Goal: Browse casually

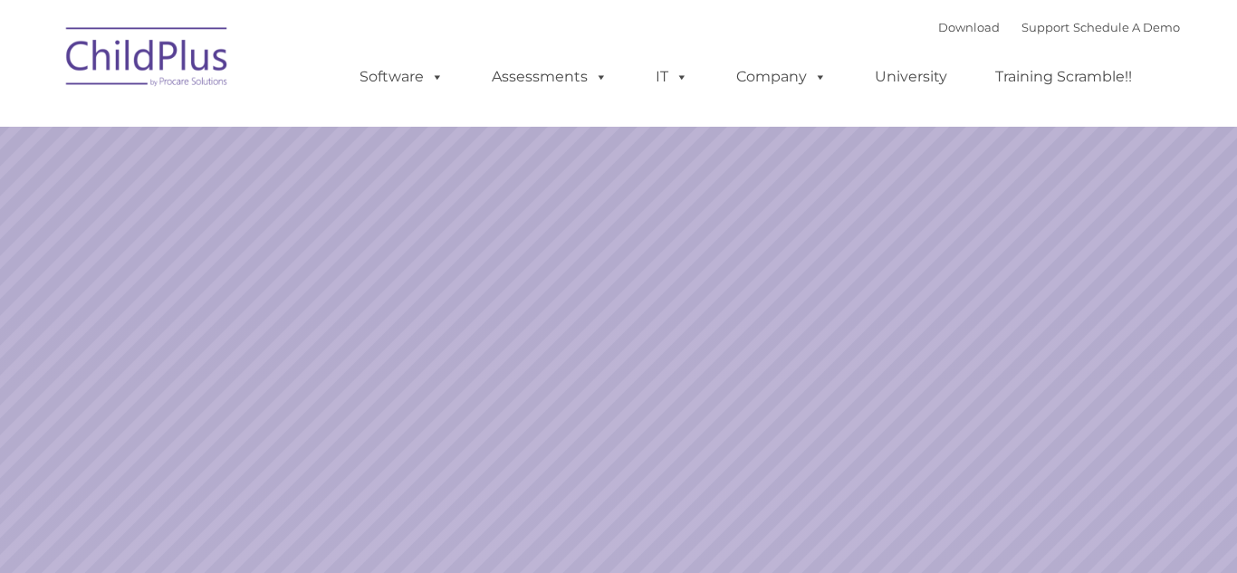
select select "MEDIUM"
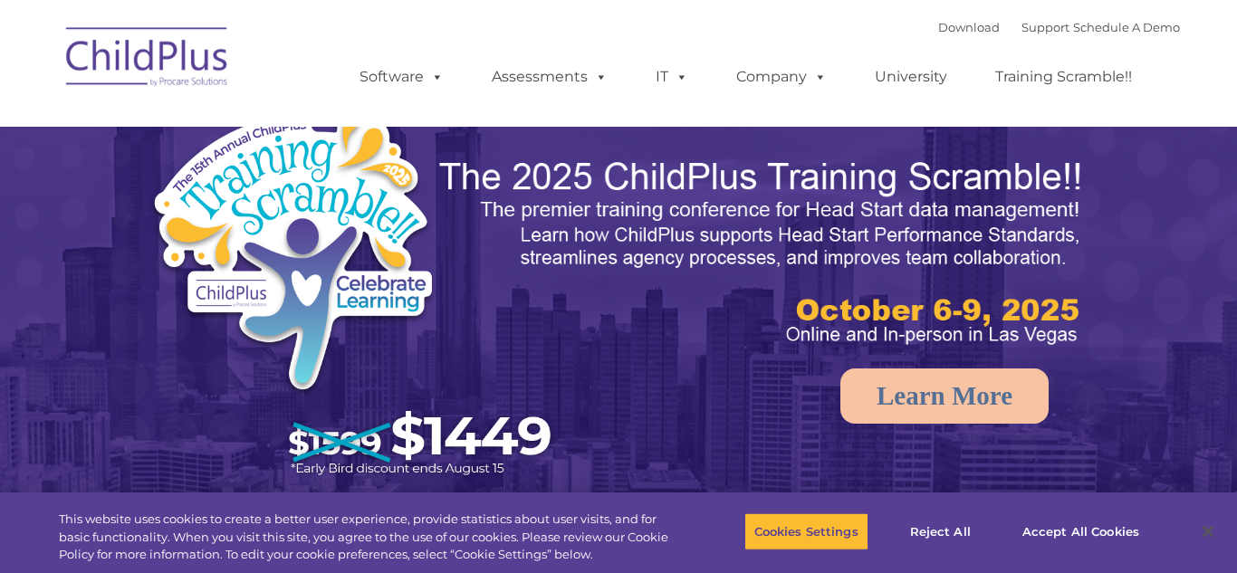
select select "MEDIUM"
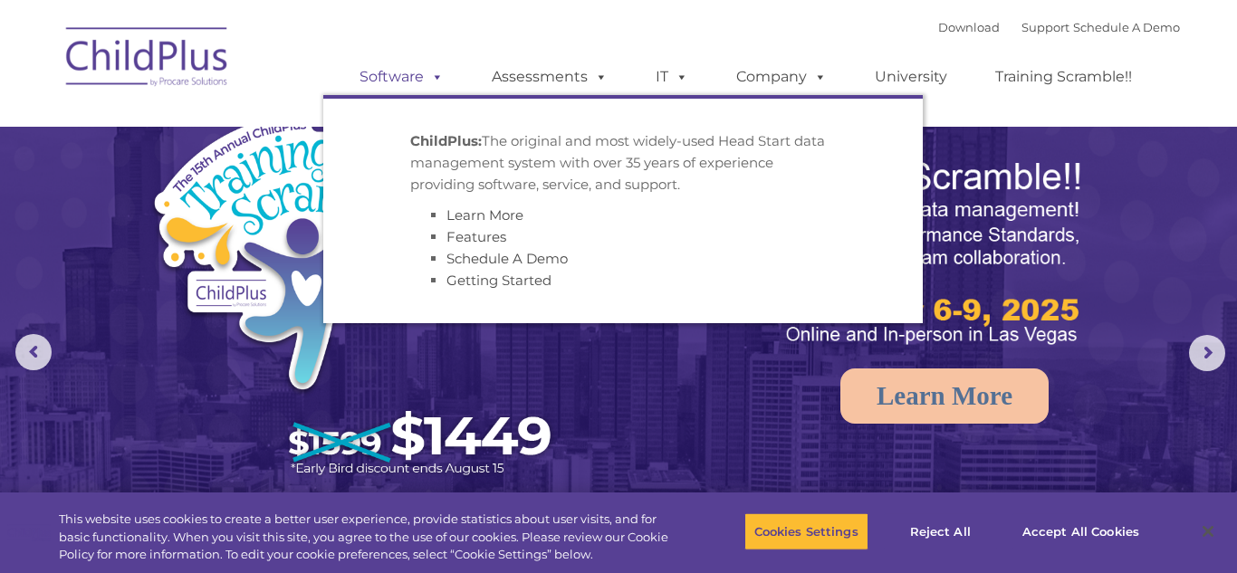
click at [375, 73] on link "Software" at bounding box center [401, 77] width 120 height 36
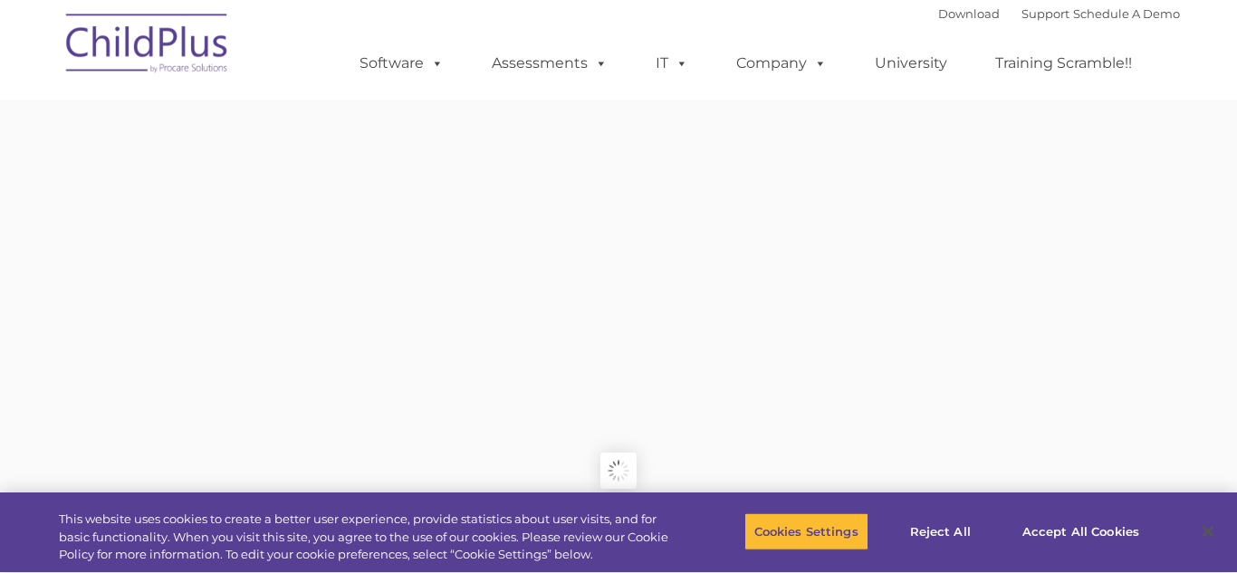
type input ""
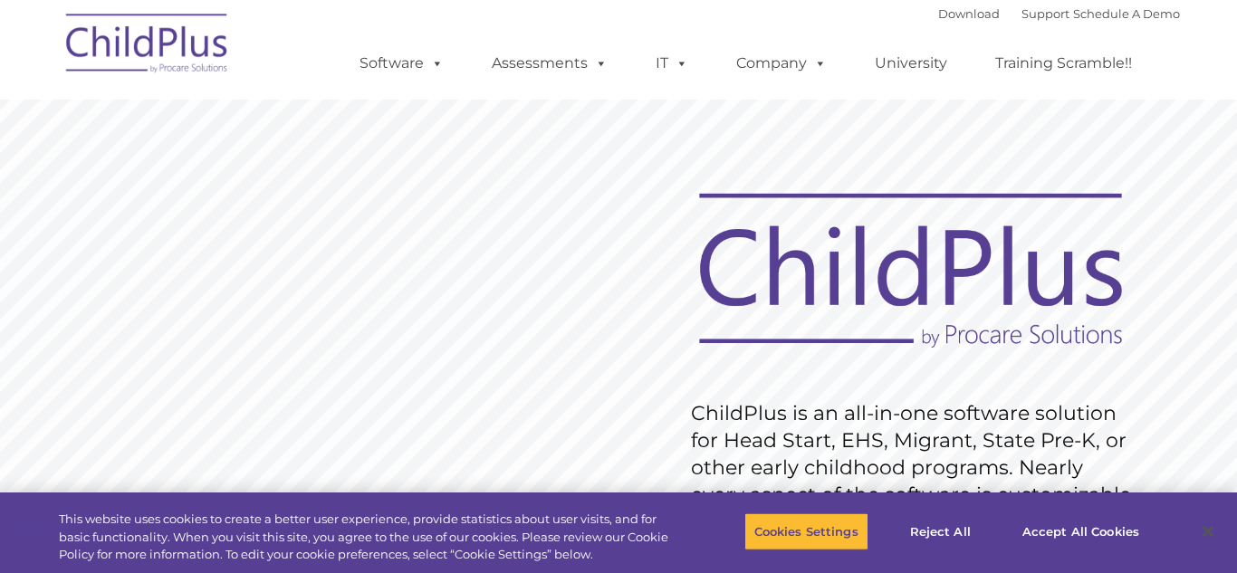
click at [194, 59] on img at bounding box center [147, 46] width 181 height 91
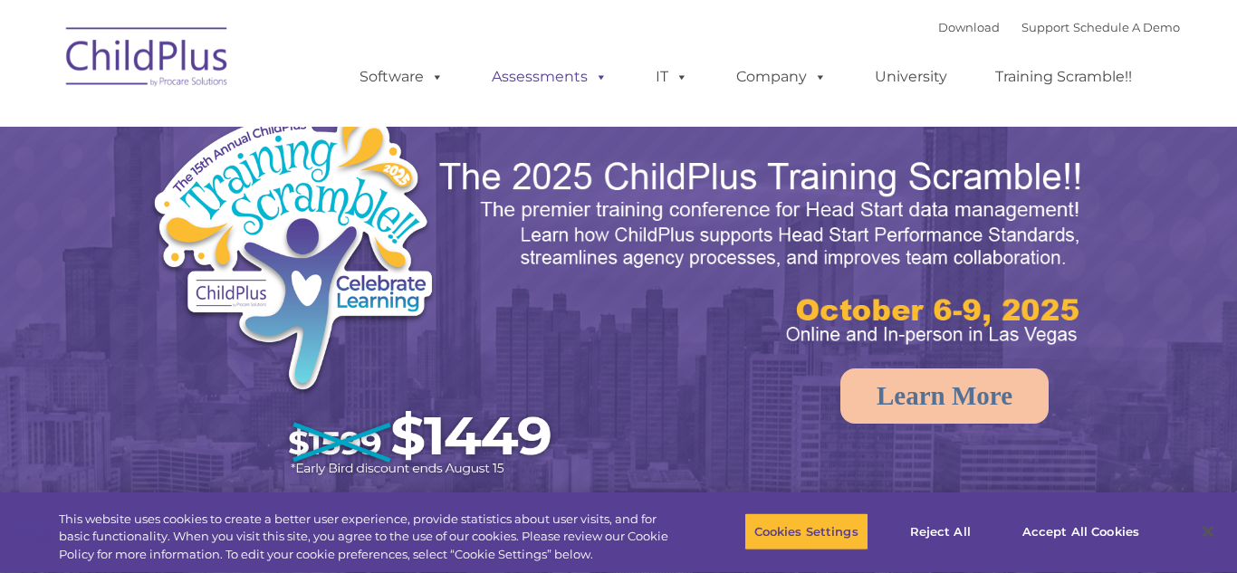
select select "MEDIUM"
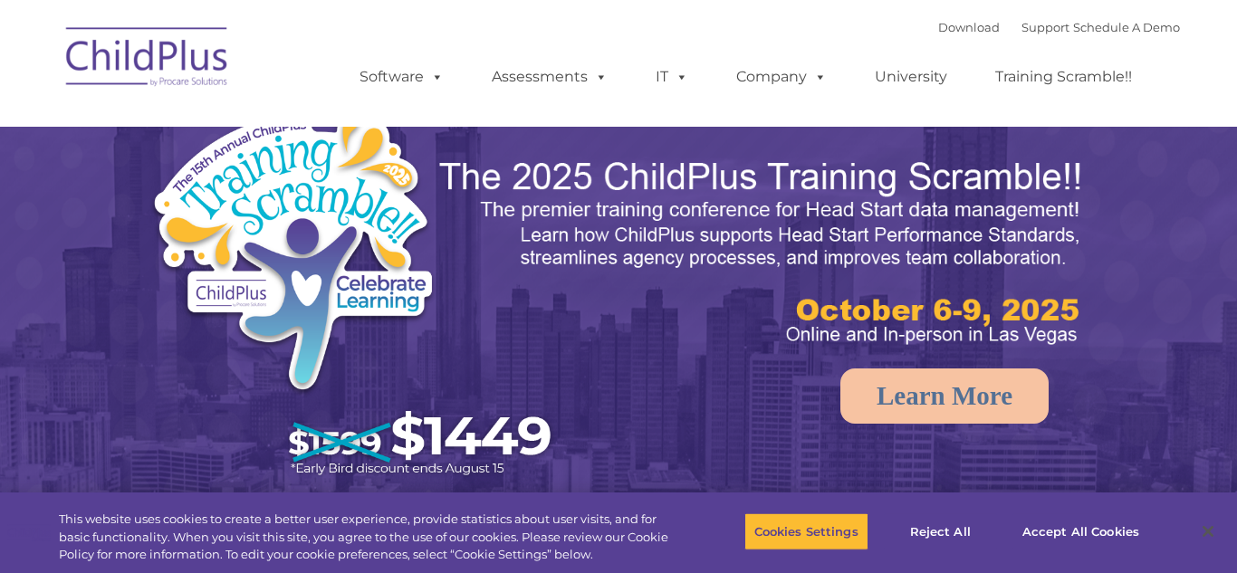
select select "MEDIUM"
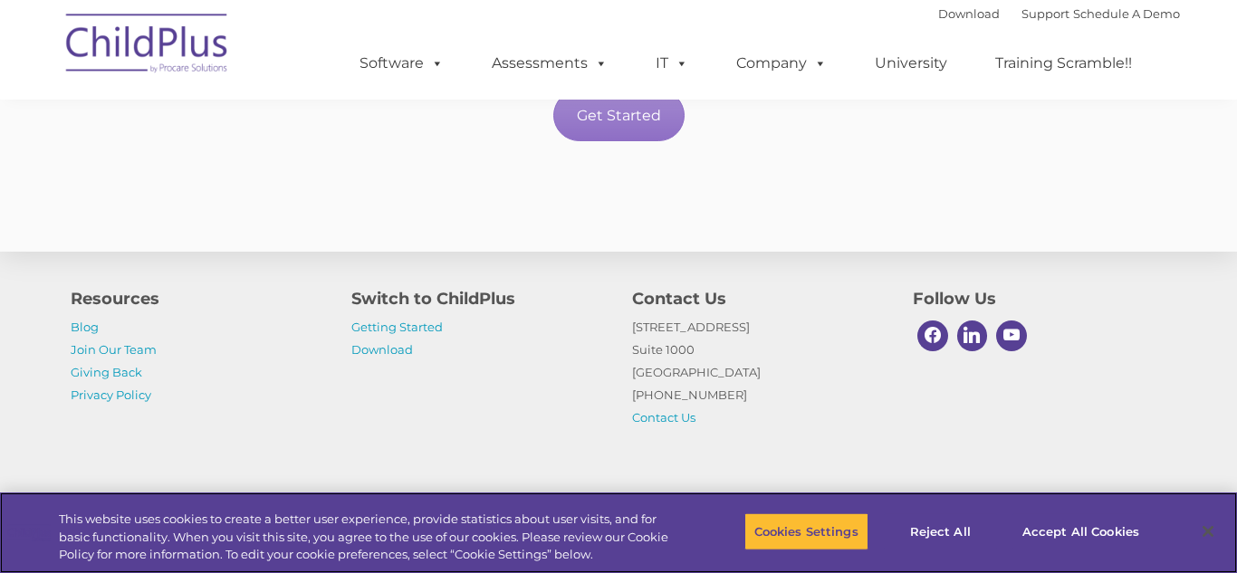
scroll to position [3422, 0]
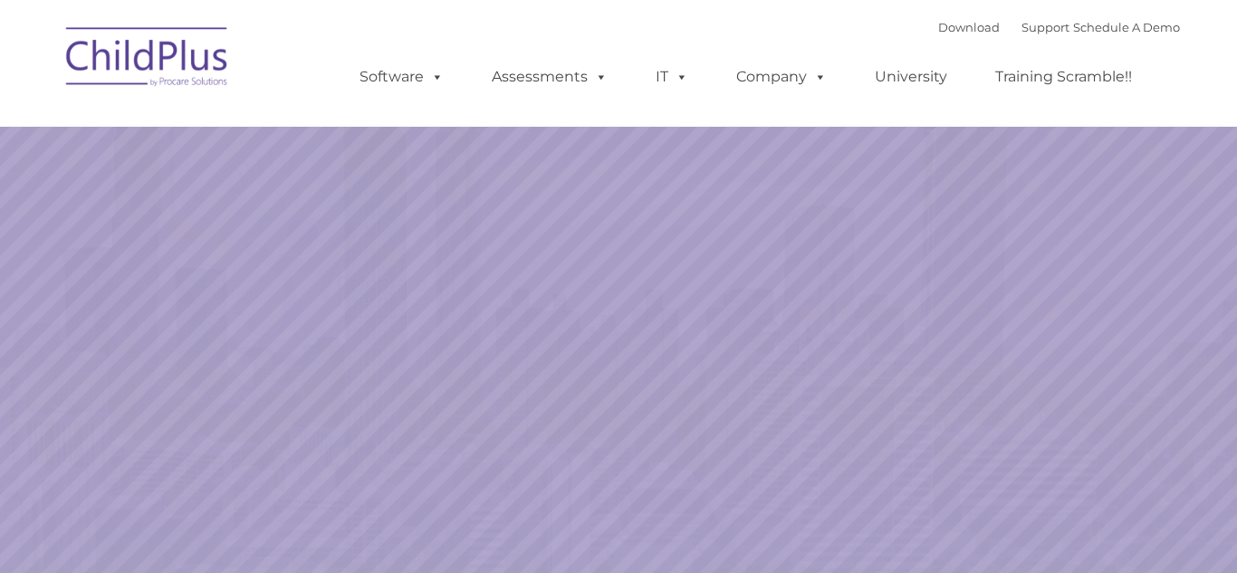
select select "MEDIUM"
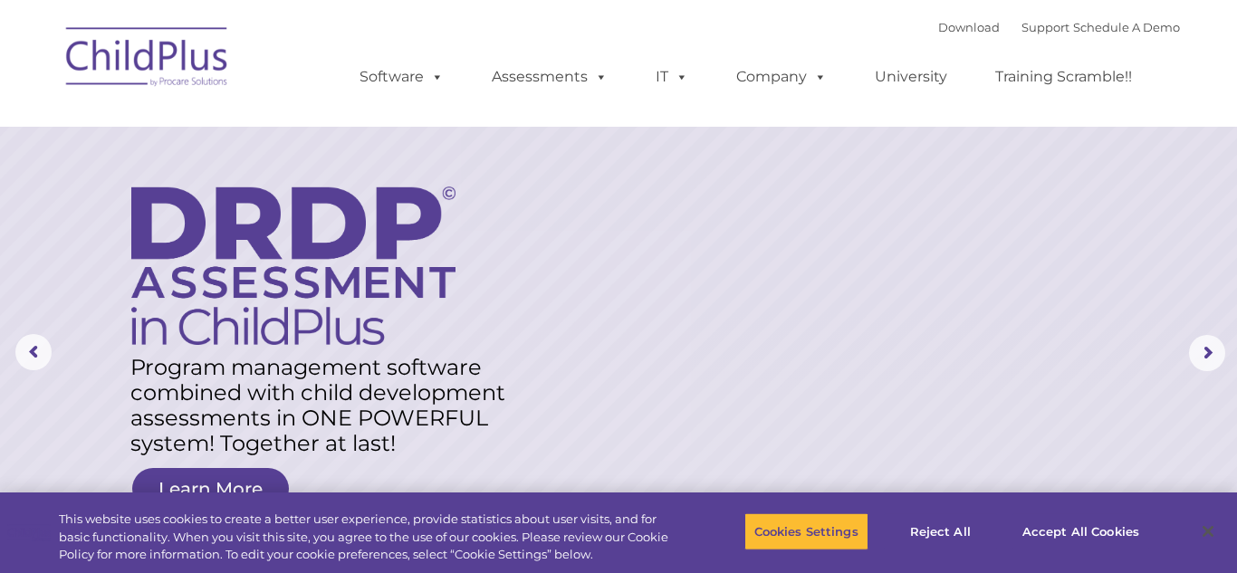
click at [171, 53] on img at bounding box center [147, 59] width 181 height 91
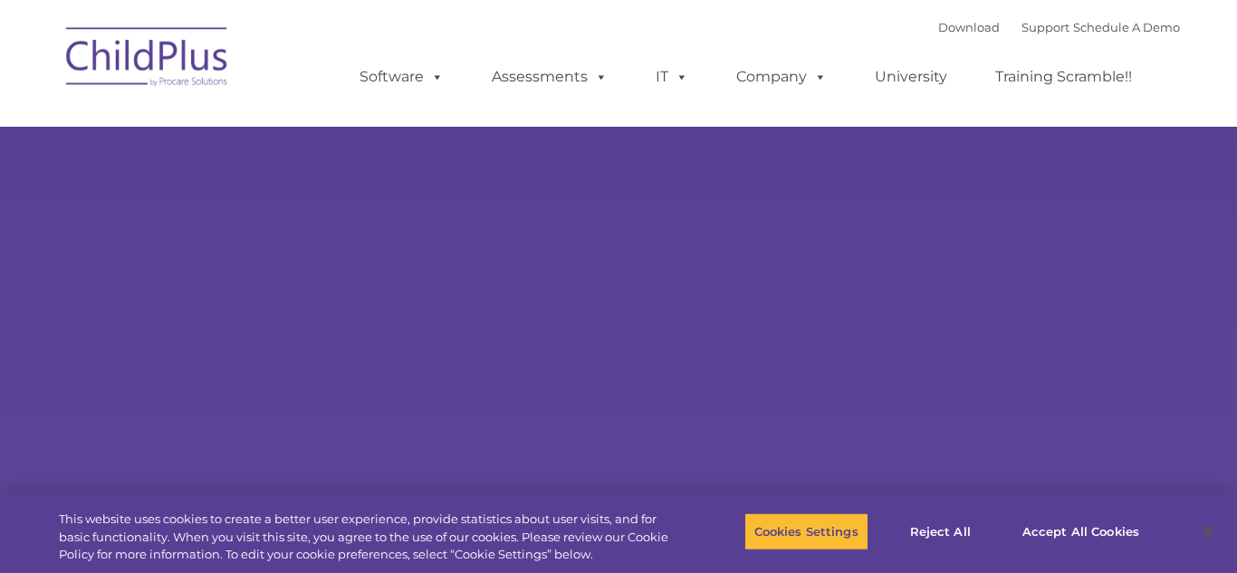
type input ""
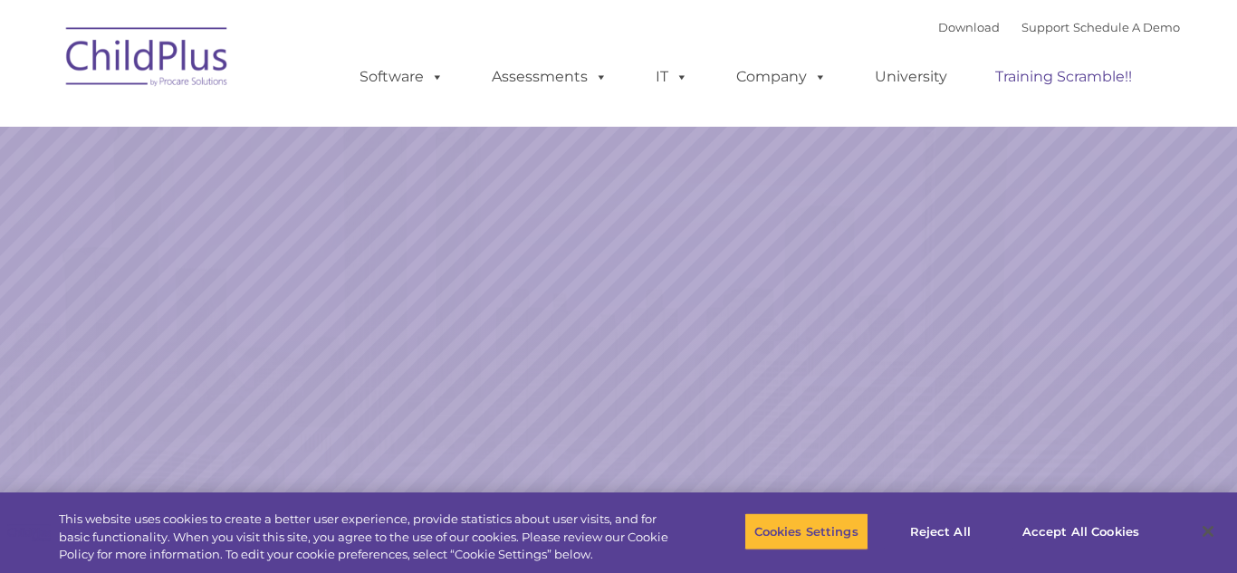
select select "MEDIUM"
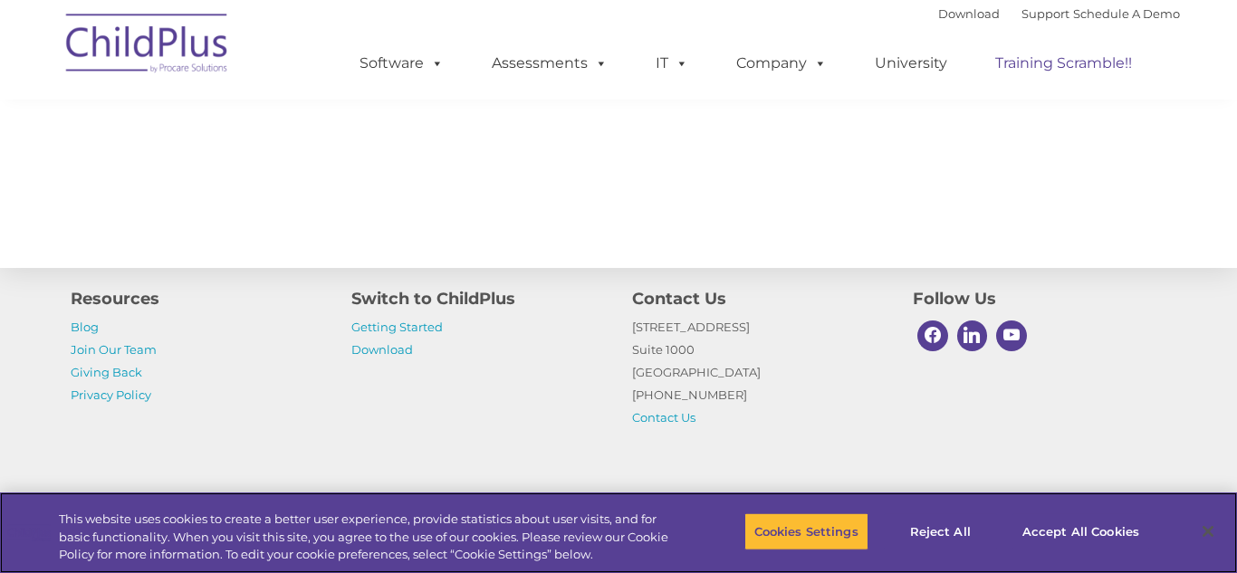
scroll to position [2124, 0]
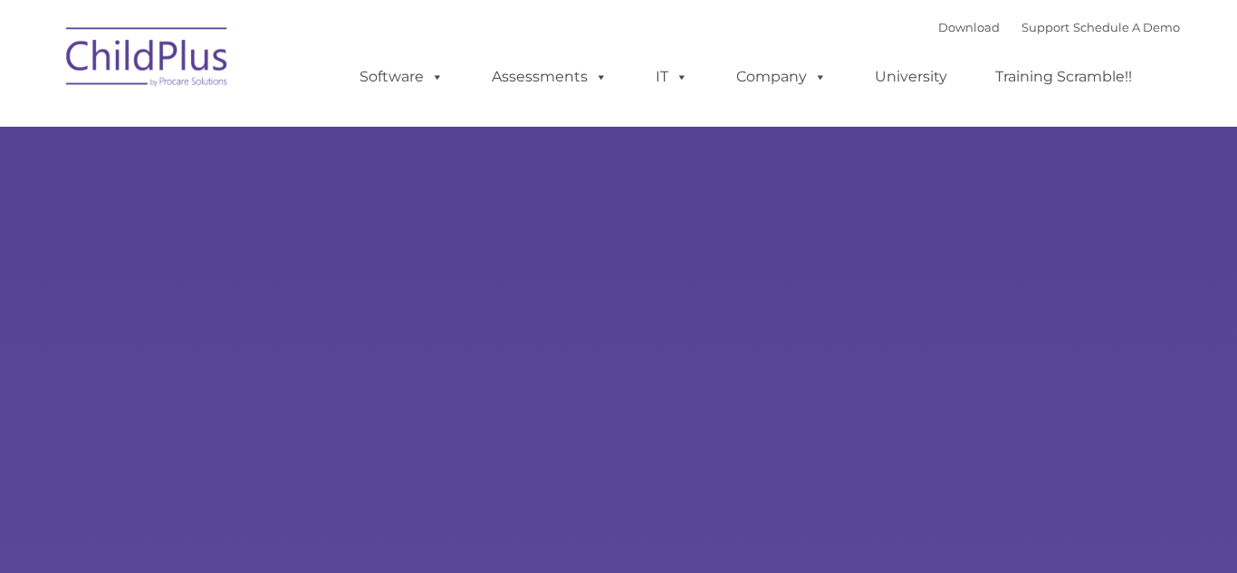
type input ""
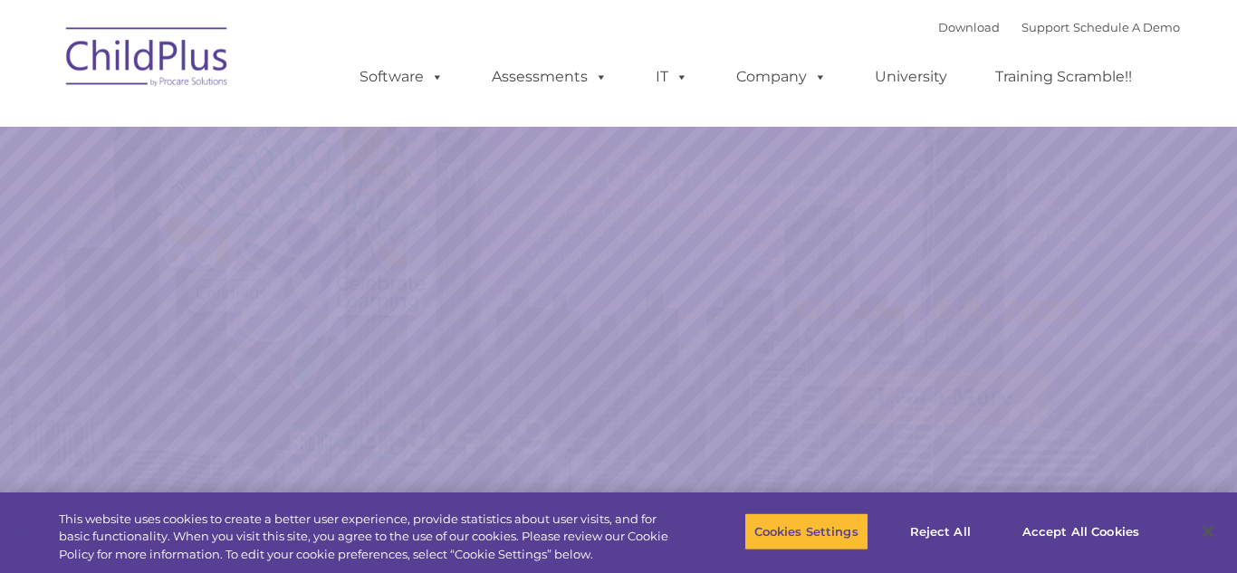
select select "MEDIUM"
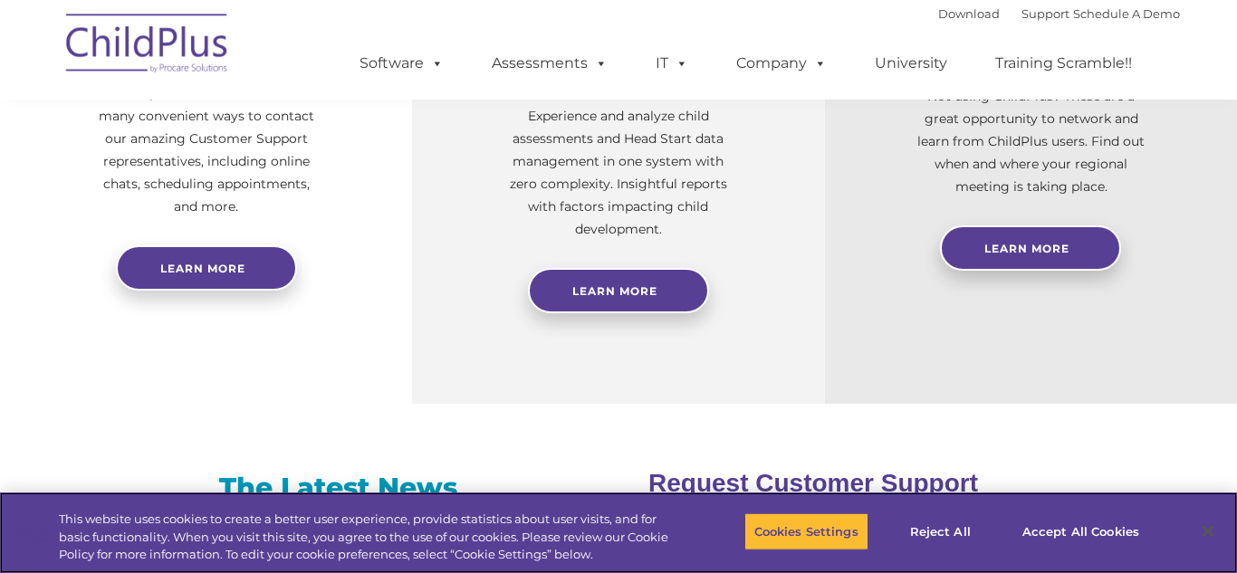
scroll to position [820, 0]
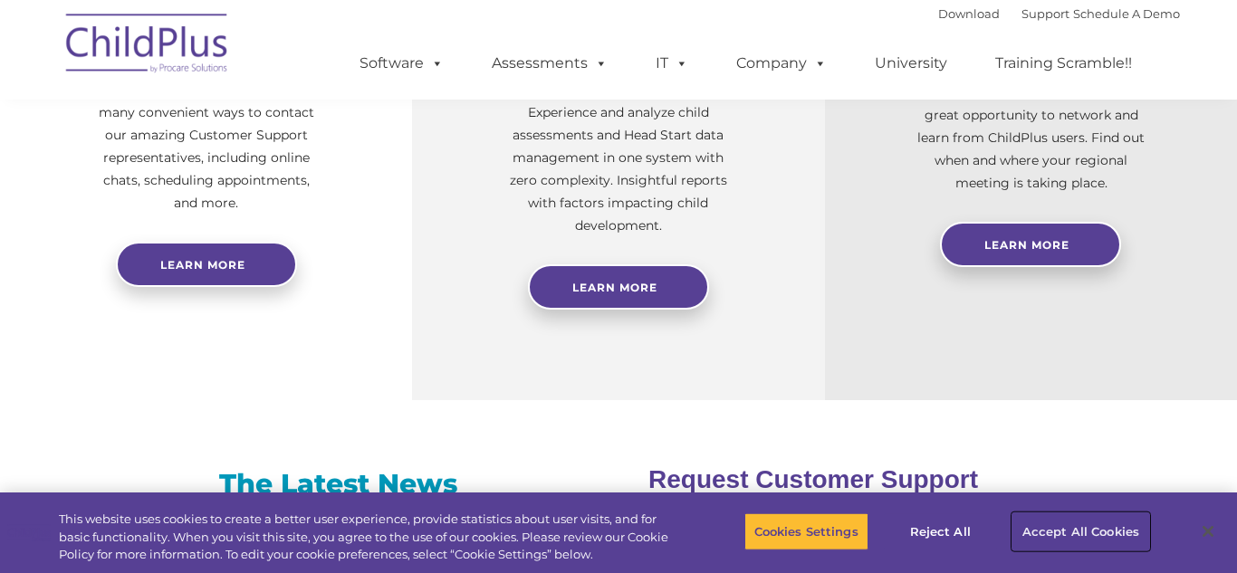
click at [1050, 549] on button "Accept All Cookies" at bounding box center [1081, 532] width 137 height 38
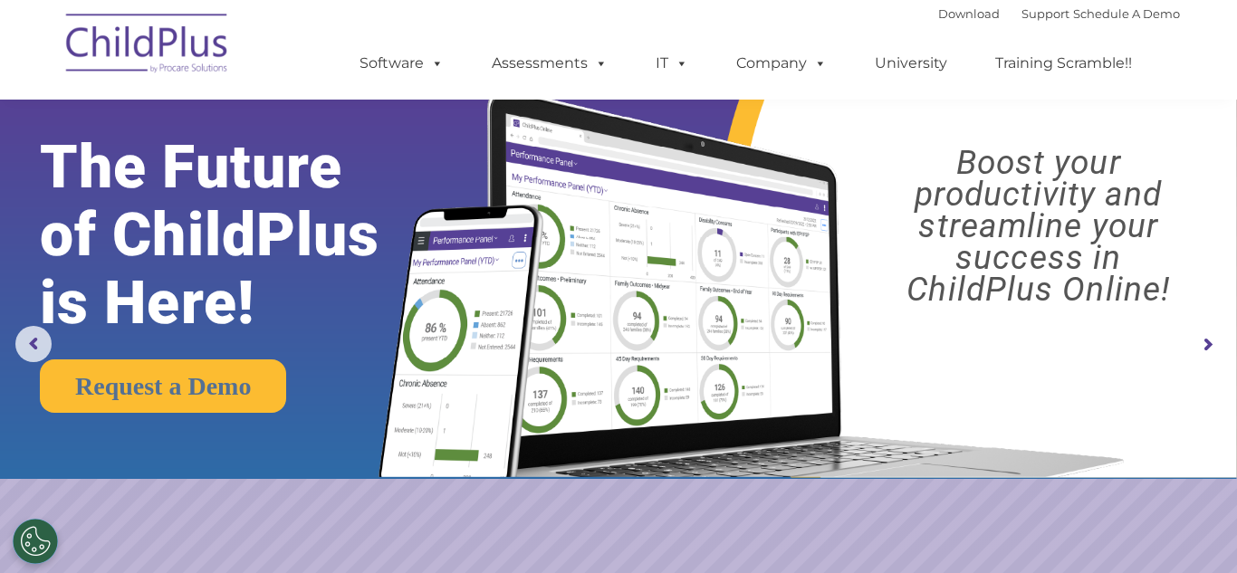
scroll to position [0, 0]
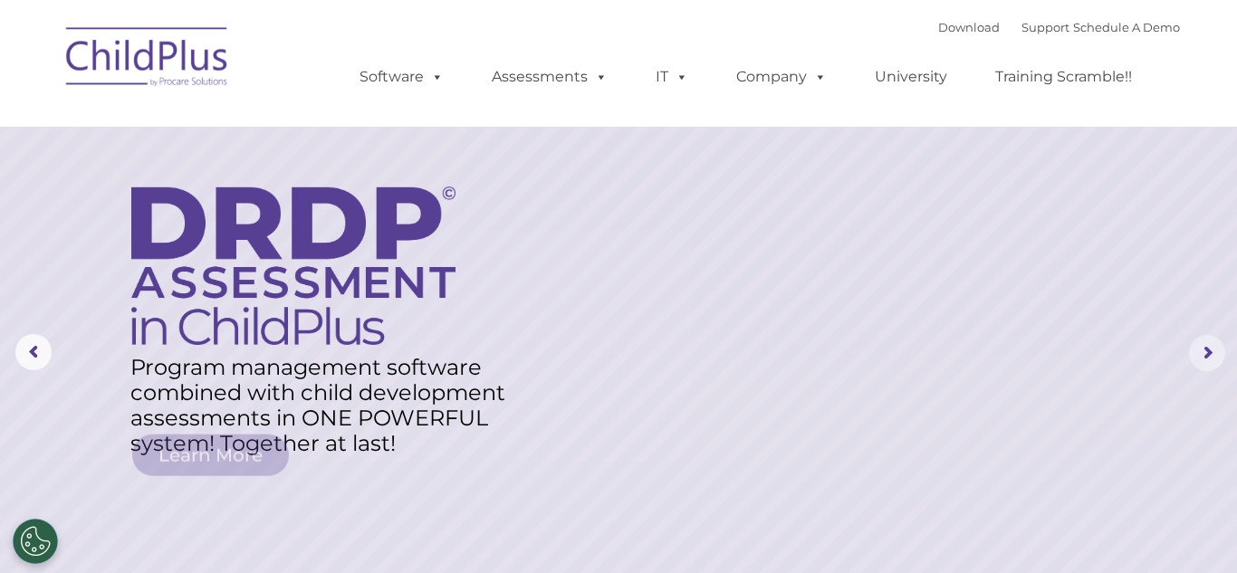
click at [1208, 359] on rs-arrow at bounding box center [1207, 353] width 36 height 36
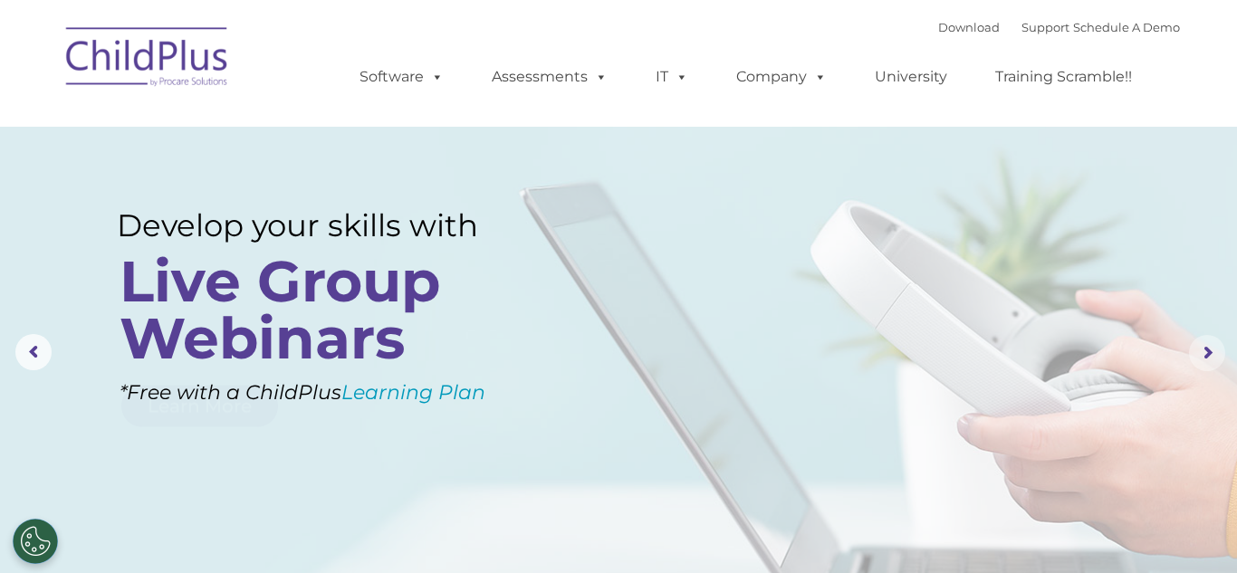
click at [1208, 359] on rs-arrow at bounding box center [1207, 353] width 36 height 36
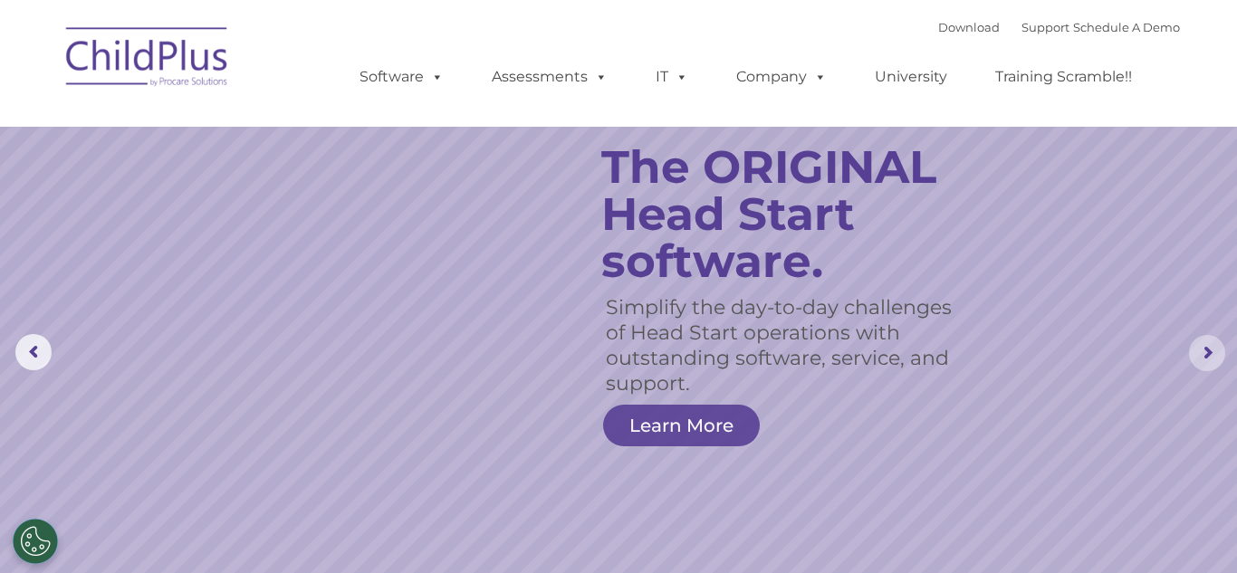
click at [1208, 359] on rs-arrow at bounding box center [1207, 353] width 36 height 36
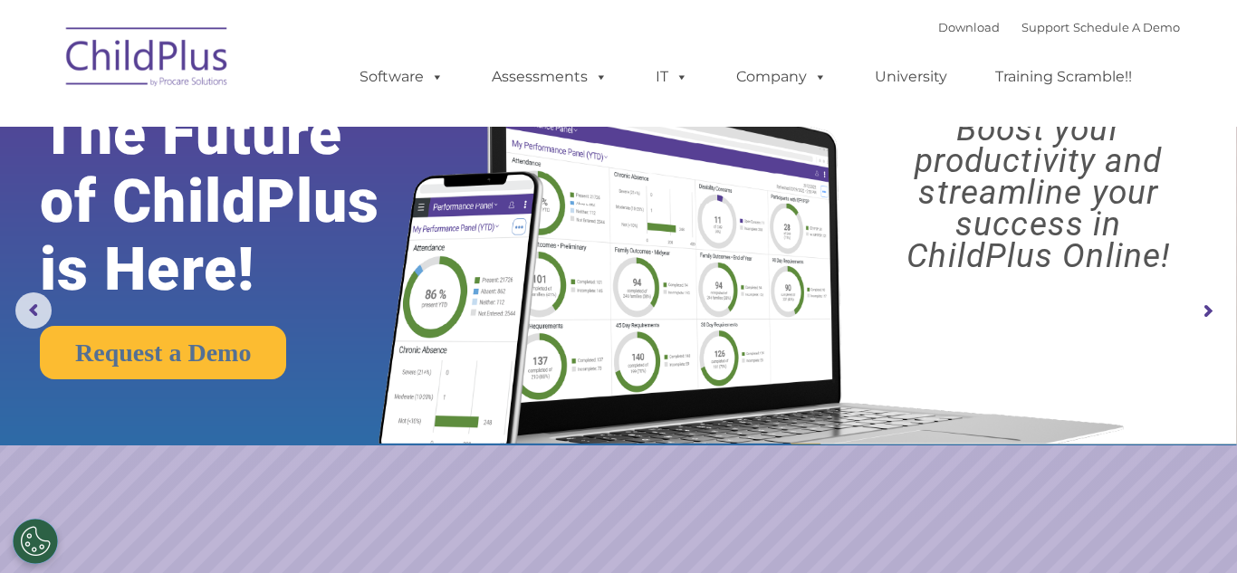
scroll to position [45, 0]
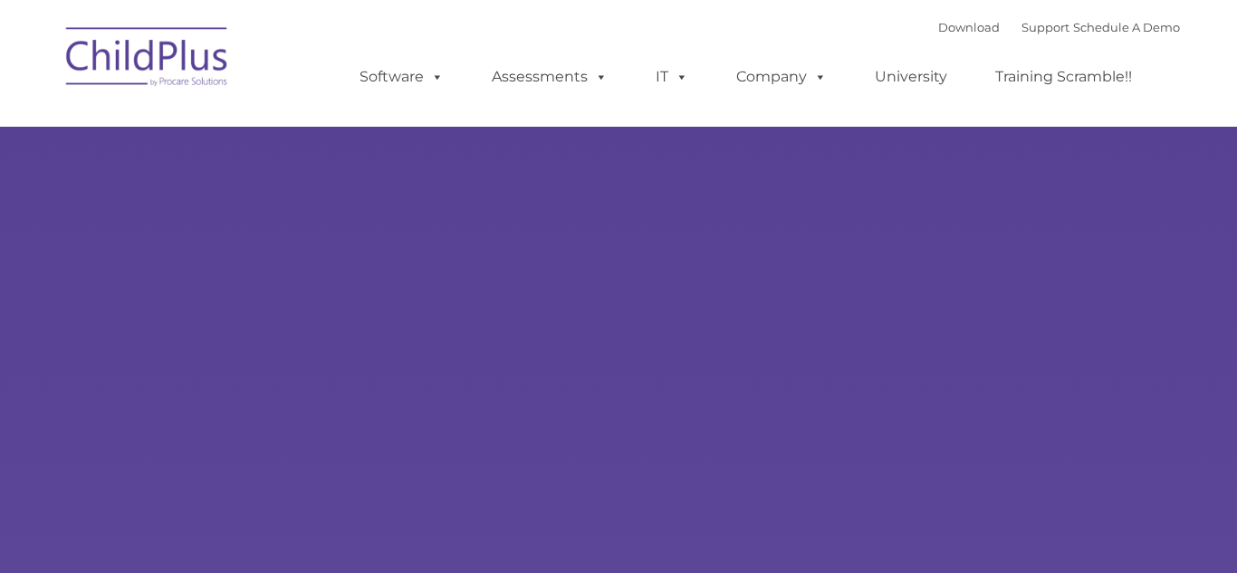
type input ""
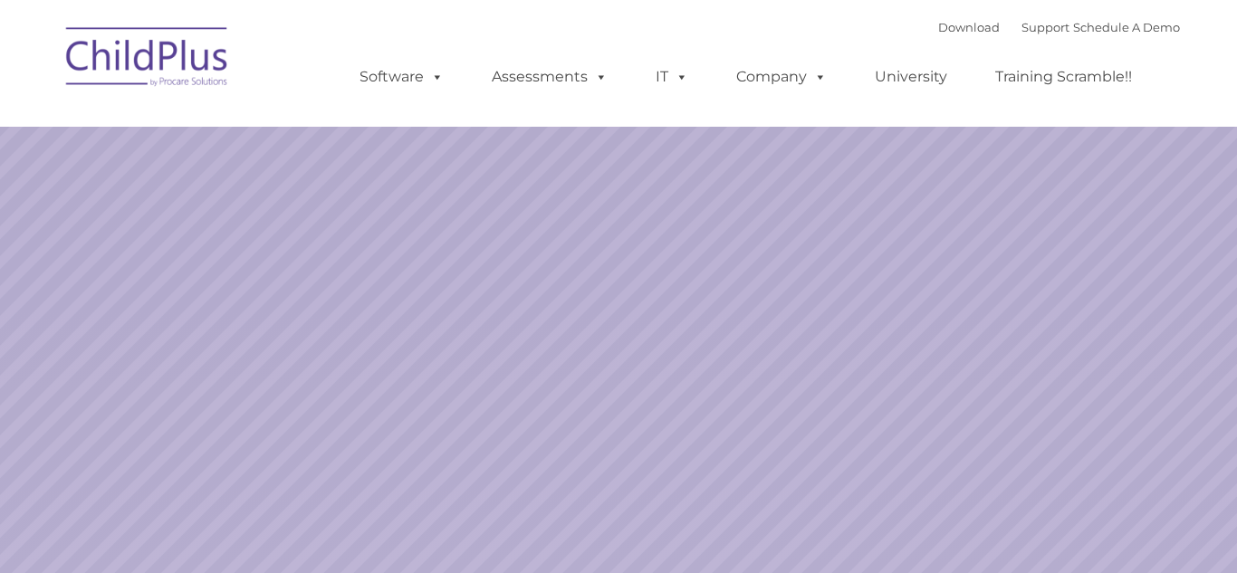
select select "MEDIUM"
